Goal: Information Seeking & Learning: Learn about a topic

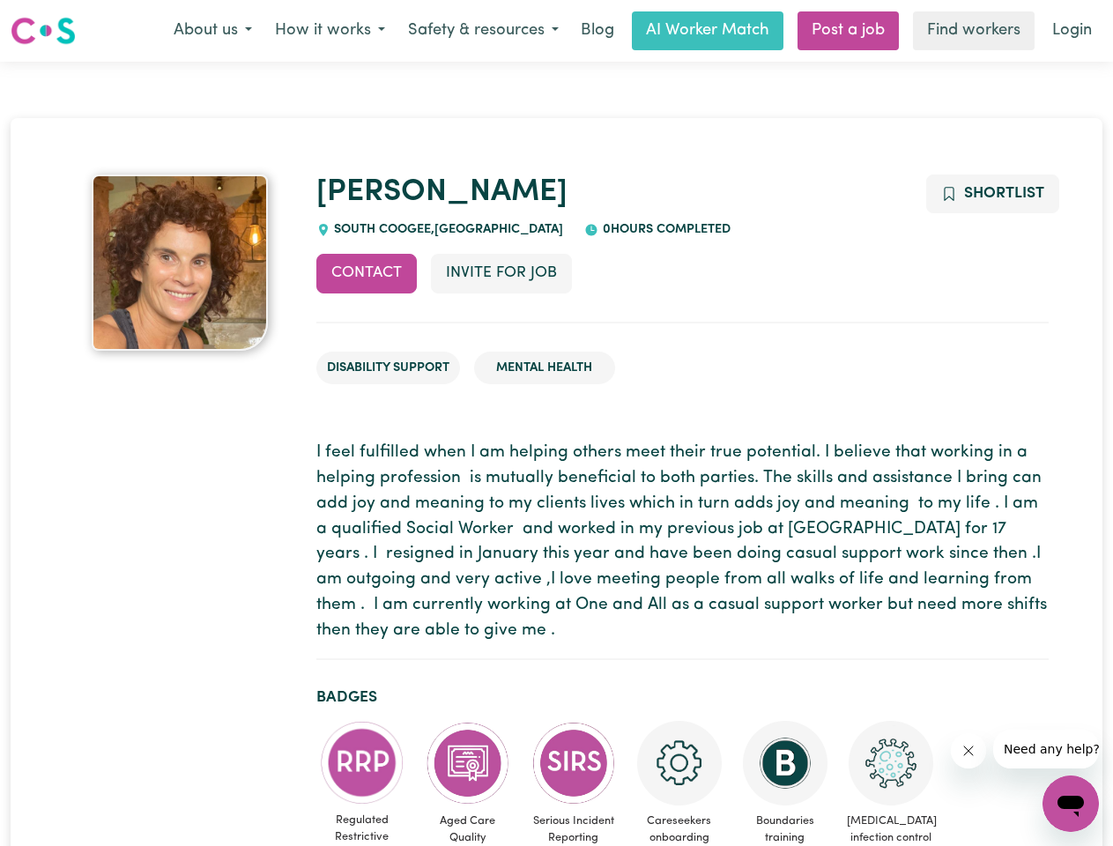
click at [212, 31] on button "About us" at bounding box center [212, 30] width 101 height 37
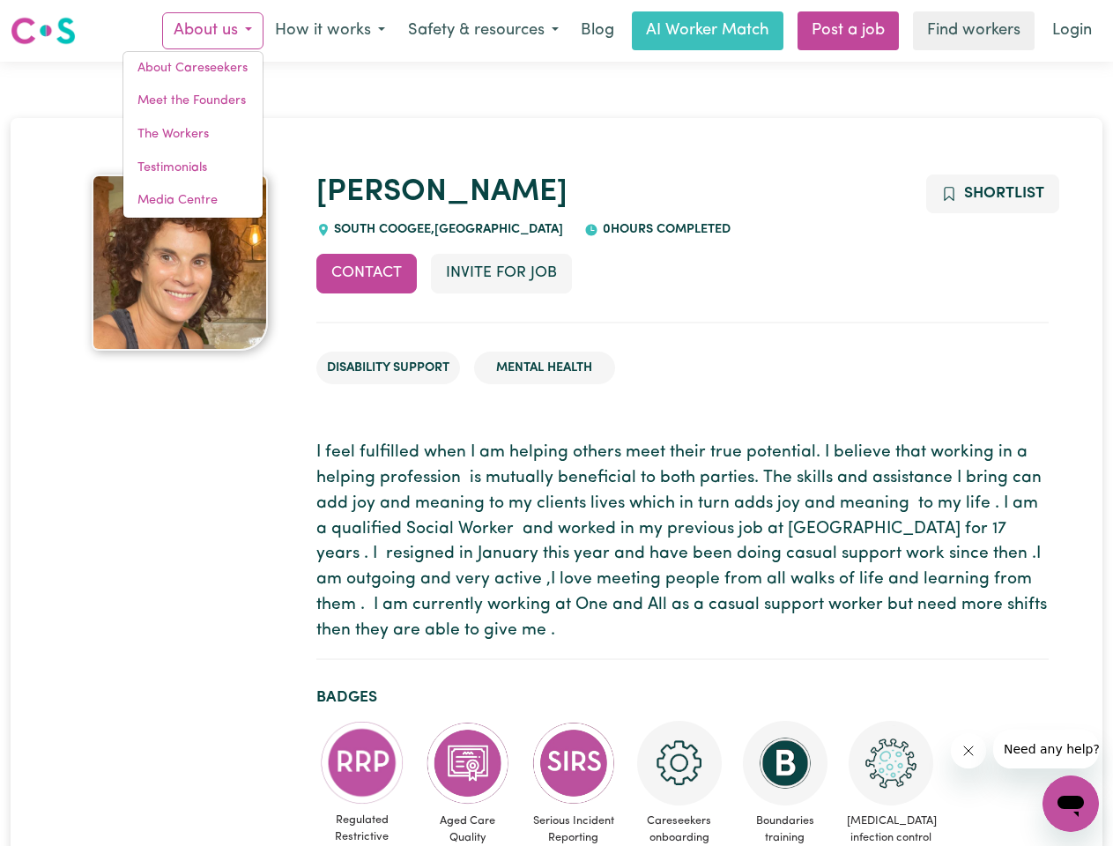
click at [329, 31] on button "How it works" at bounding box center [330, 30] width 133 height 37
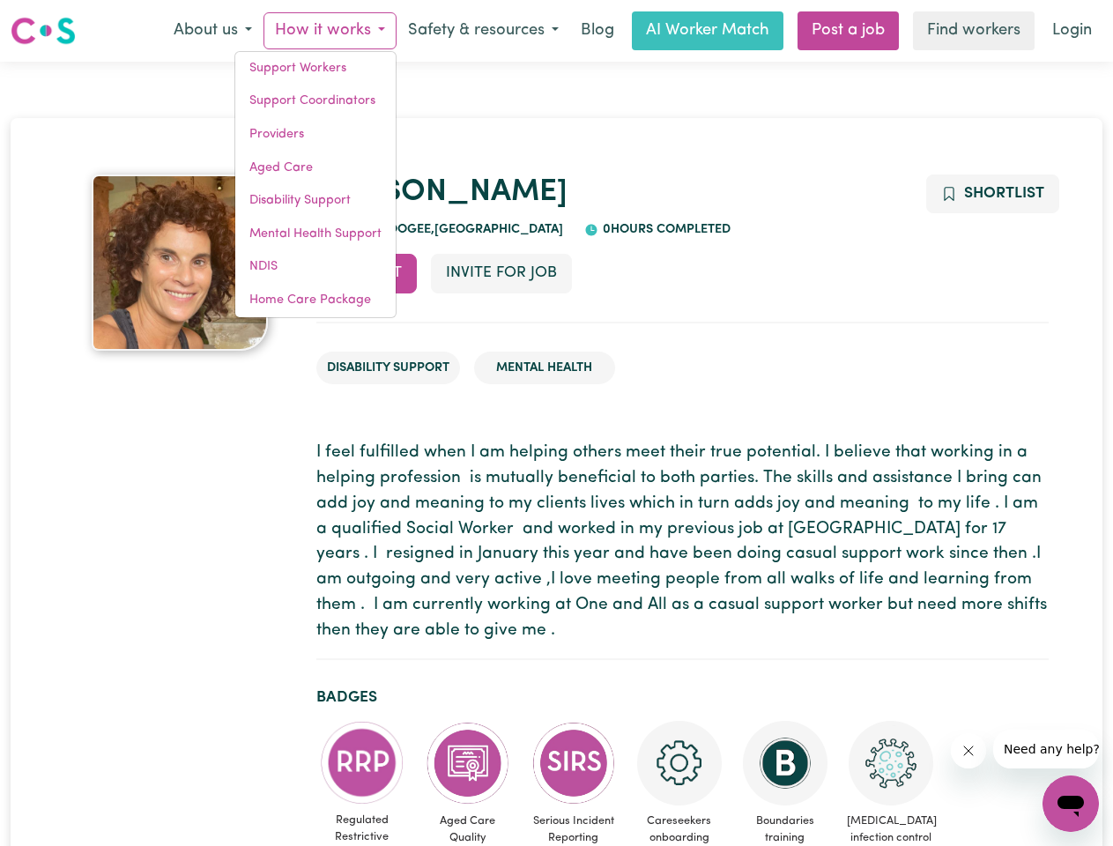
click at [482, 31] on button "Safety & resources" at bounding box center [484, 30] width 174 height 37
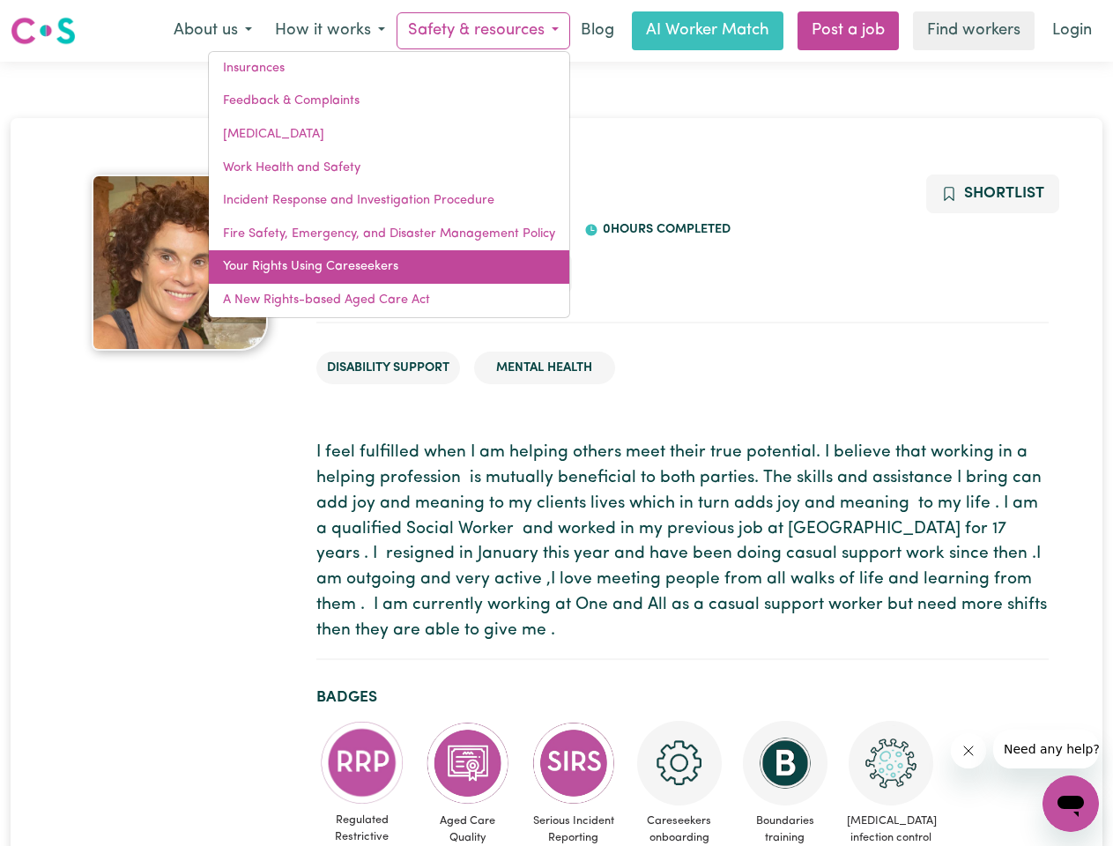
click at [367, 273] on link "Your Rights Using Careseekers" at bounding box center [389, 266] width 361 height 33
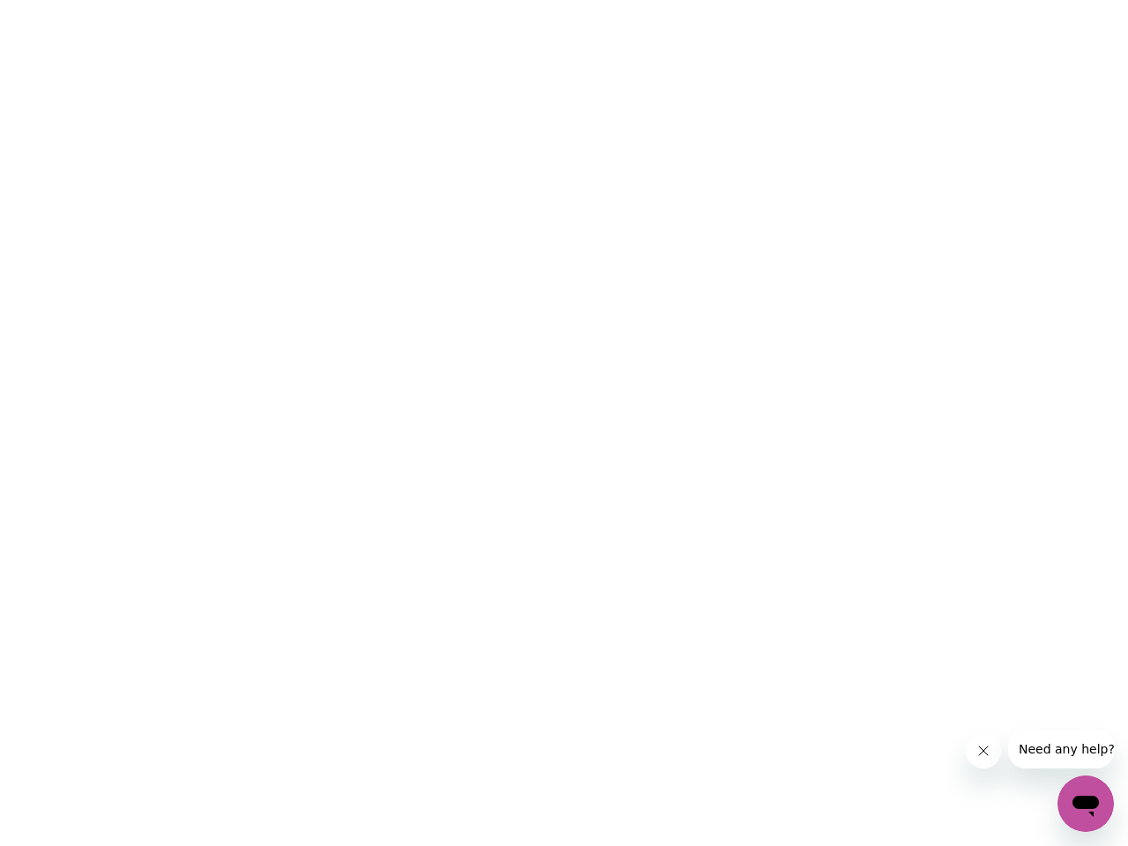
click at [501, 0] on html at bounding box center [564, 0] width 1128 height 0
click at [992, 0] on html at bounding box center [564, 0] width 1128 height 0
click at [362, 0] on html at bounding box center [564, 0] width 1128 height 0
click at [468, 0] on html at bounding box center [564, 0] width 1128 height 0
